Goal: Task Accomplishment & Management: Use online tool/utility

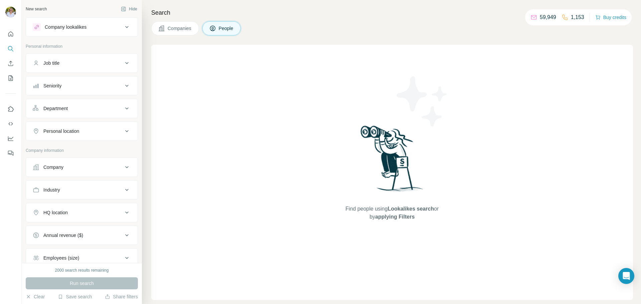
click at [123, 190] on icon at bounding box center [127, 190] width 8 height 8
click at [75, 204] on input at bounding box center [78, 206] width 82 height 7
type input "****"
click at [59, 222] on div "Beauty" at bounding box center [79, 221] width 82 height 7
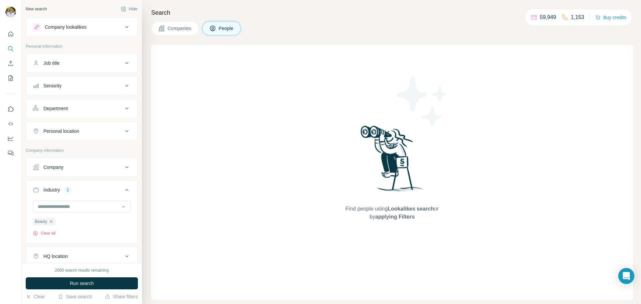
click at [107, 254] on div "HQ location" at bounding box center [78, 256] width 90 height 7
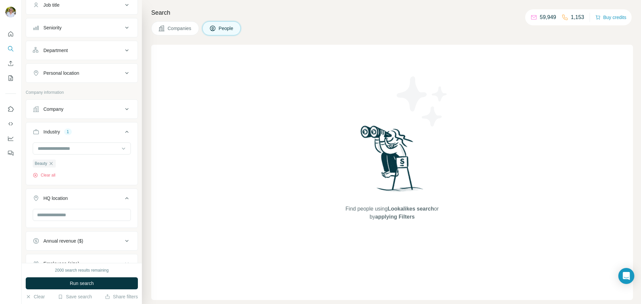
scroll to position [100, 0]
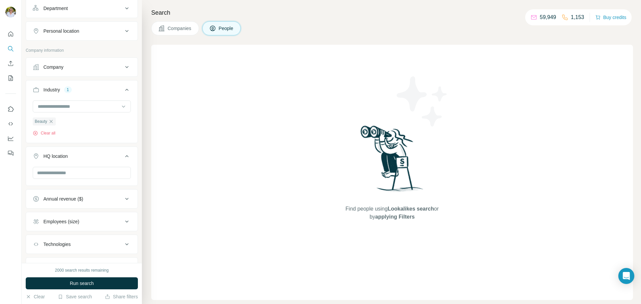
click at [89, 167] on button "HQ location" at bounding box center [82, 157] width 112 height 19
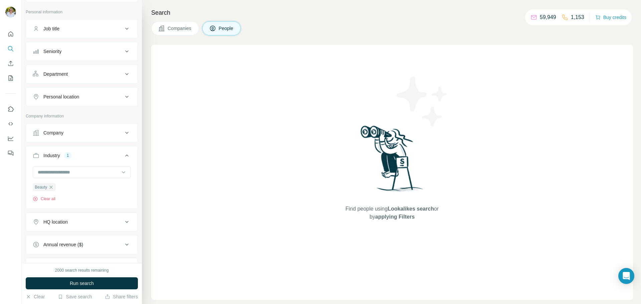
scroll to position [13, 0]
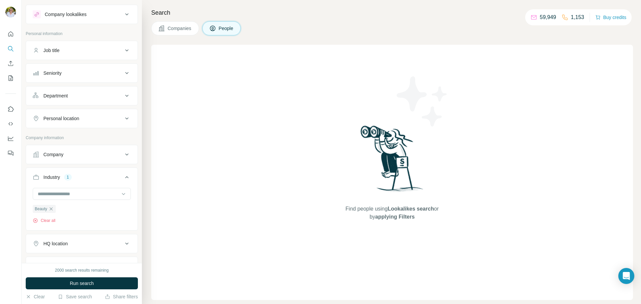
click at [101, 117] on div "Personal location" at bounding box center [78, 118] width 90 height 7
click at [73, 137] on input "text" at bounding box center [82, 135] width 98 height 12
type input "*********"
click at [123, 97] on icon at bounding box center [127, 96] width 8 height 8
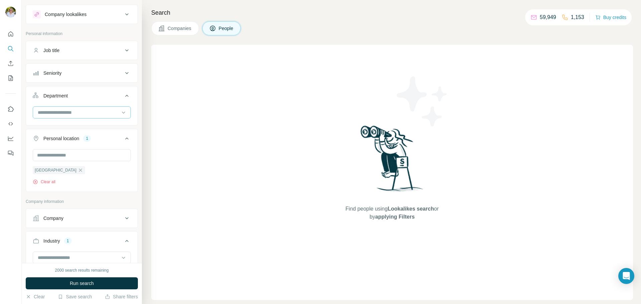
click at [77, 112] on input at bounding box center [78, 112] width 82 height 7
type input "**"
click at [83, 127] on p "PR and Communications" at bounding box center [64, 127] width 52 height 7
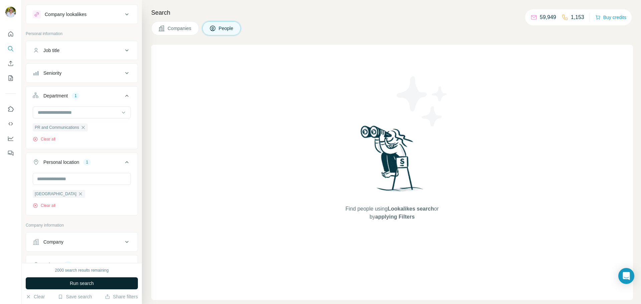
click at [86, 283] on span "Run search" at bounding box center [82, 283] width 24 height 7
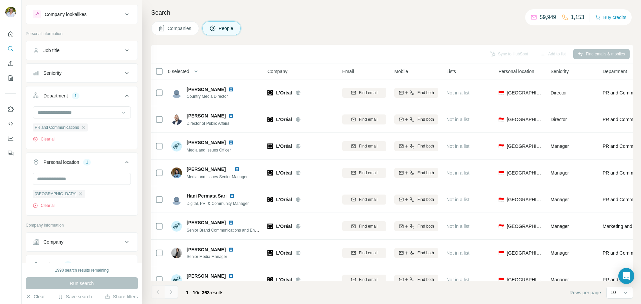
click at [173, 294] on icon "Navigate to next page" at bounding box center [171, 292] width 7 height 7
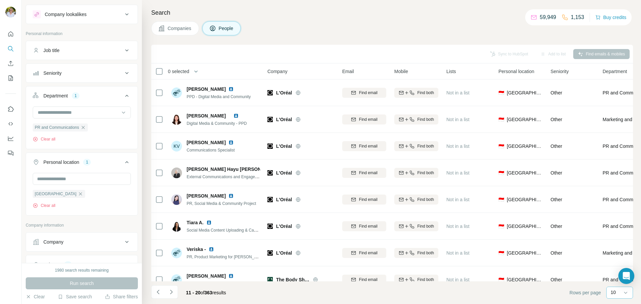
click at [629, 292] on input at bounding box center [639, 292] width 20 height 7
click at [617, 236] on p "60" at bounding box center [614, 239] width 5 height 7
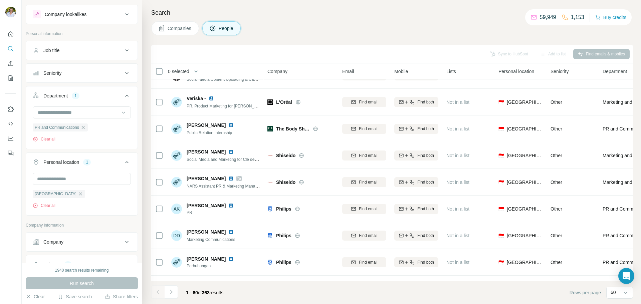
scroll to position [434, 0]
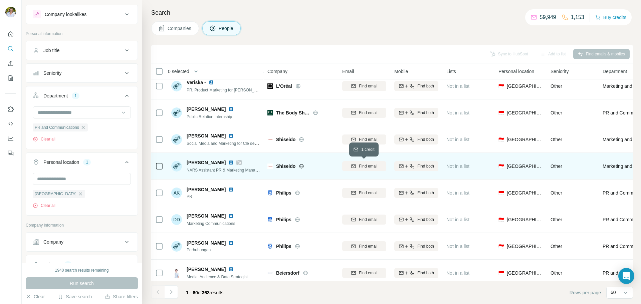
click at [358, 166] on div "Find email" at bounding box center [364, 166] width 44 height 6
